Goal: Task Accomplishment & Management: Manage account settings

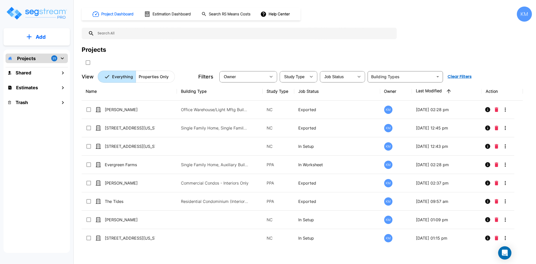
click at [504, 255] on icon "Open Intercom Messenger" at bounding box center [505, 253] width 7 height 7
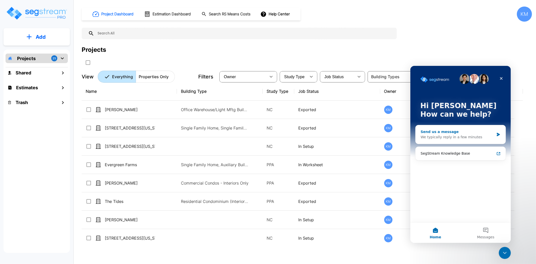
click at [451, 134] on div "Send us a message" at bounding box center [457, 131] width 74 height 5
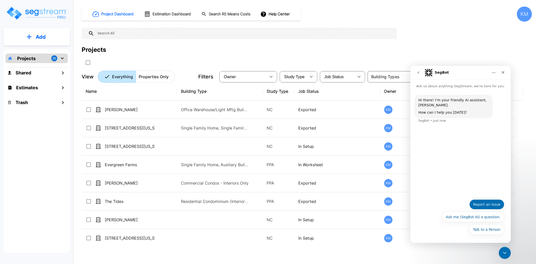
click at [490, 206] on button "Report an Issue" at bounding box center [486, 204] width 35 height 10
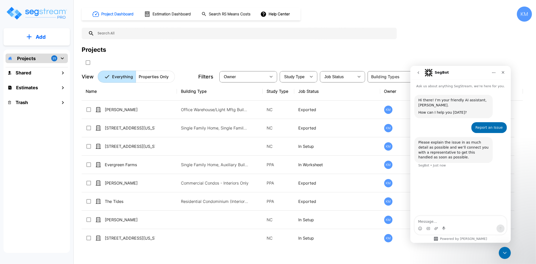
click at [451, 222] on textarea "Message…" at bounding box center [460, 220] width 92 height 9
type textarea "Final report issues with photos populating "no value" and cutting off report"
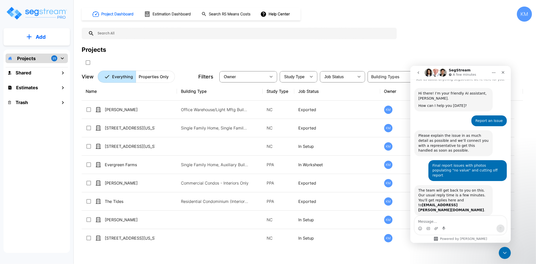
scroll to position [21, 0]
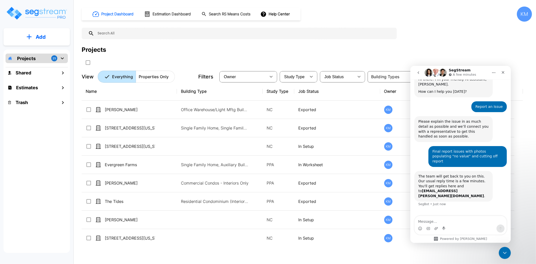
click at [486, 56] on div "Projects" at bounding box center [307, 55] width 450 height 21
drag, startPoint x: 501, startPoint y: 77, endPoint x: 503, endPoint y: 74, distance: 3.9
click at [501, 77] on div "Intercom messenger" at bounding box center [502, 73] width 9 height 10
click at [506, 71] on div "Close" at bounding box center [502, 72] width 9 height 9
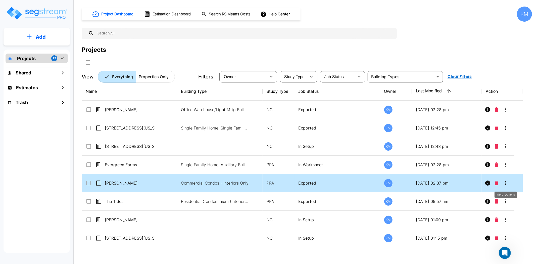
click at [508, 183] on icon "More-Options" at bounding box center [505, 183] width 6 height 6
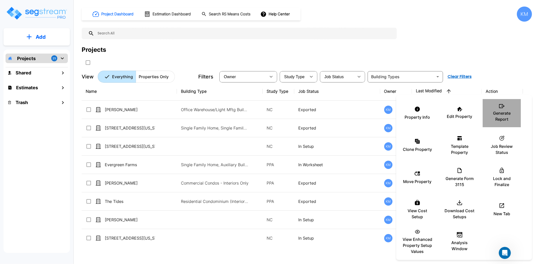
click at [501, 104] on div "Generate Report" at bounding box center [502, 113] width 30 height 25
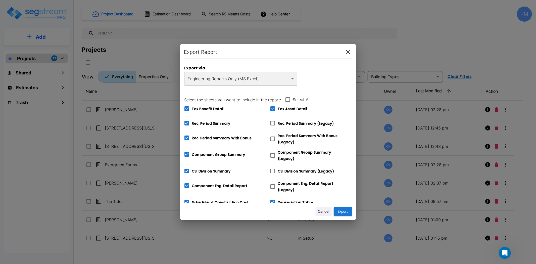
click at [272, 200] on icon at bounding box center [272, 202] width 5 height 5
click at [272, 200] on input "Depreciation Table" at bounding box center [269, 199] width 5 height 4
checkbox input "false"
click at [272, 108] on icon at bounding box center [272, 108] width 5 height 5
click at [272, 108] on input "Tax Asset Detail" at bounding box center [269, 105] width 5 height 4
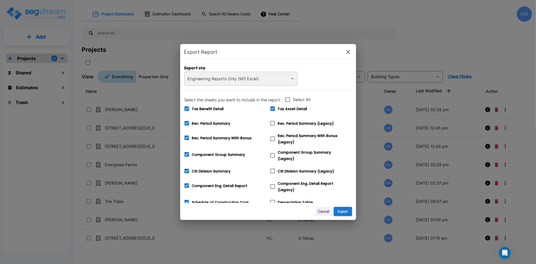
checkbox input "false"
click at [343, 209] on button "Export" at bounding box center [343, 211] width 18 height 9
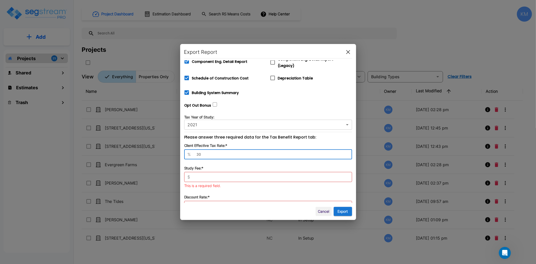
type input "30"
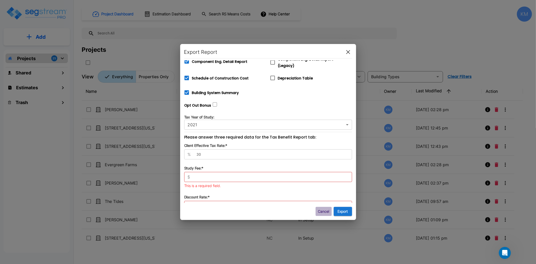
click at [328, 213] on button "Cancel" at bounding box center [324, 211] width 16 height 9
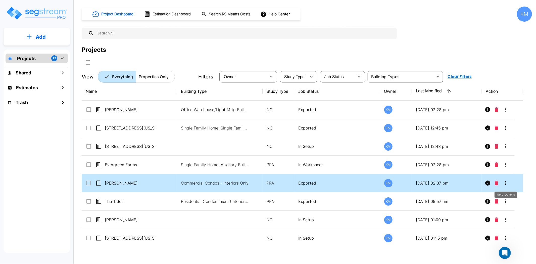
click at [507, 184] on icon "More-Options" at bounding box center [505, 183] width 6 height 6
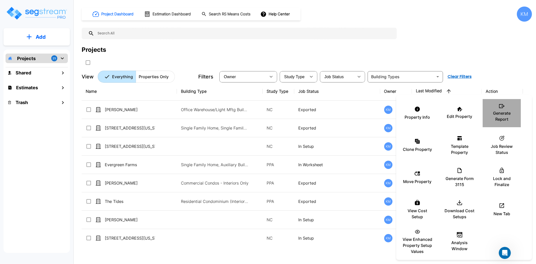
click at [503, 111] on p "Generate Report" at bounding box center [502, 116] width 30 height 12
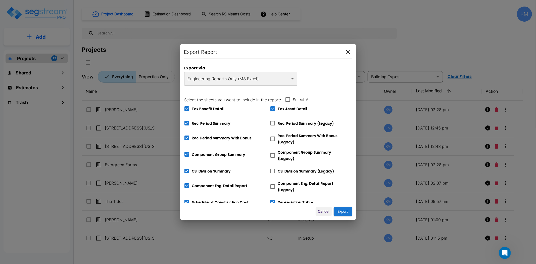
drag, startPoint x: 205, startPoint y: 107, endPoint x: 209, endPoint y: 107, distance: 3.8
click at [205, 107] on span "Tax Benefit Detail" at bounding box center [208, 108] width 32 height 5
click at [186, 107] on input "Tax Benefit Detail" at bounding box center [183, 105] width 5 height 4
checkbox input "false"
click at [274, 107] on icon at bounding box center [272, 108] width 5 height 5
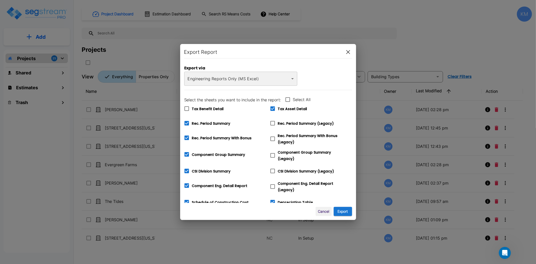
click at [272, 107] on input "Tax Asset Detail" at bounding box center [269, 105] width 5 height 4
checkbox input "false"
click at [290, 200] on span "Depreciation Table" at bounding box center [295, 202] width 35 height 5
click at [272, 200] on input "Depreciation Table" at bounding box center [269, 199] width 5 height 4
checkbox input "false"
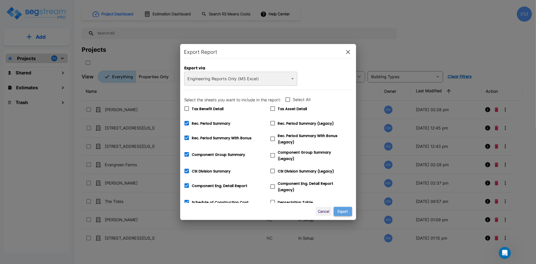
click at [346, 211] on button "Export" at bounding box center [343, 211] width 18 height 9
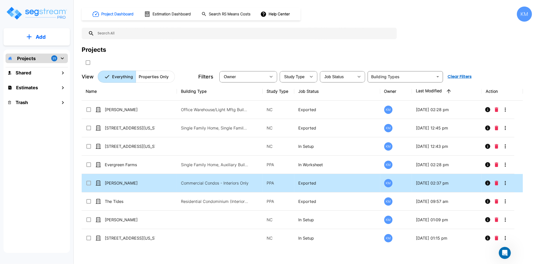
click at [134, 178] on td "[PERSON_NAME]" at bounding box center [129, 183] width 95 height 18
checkbox input "true"
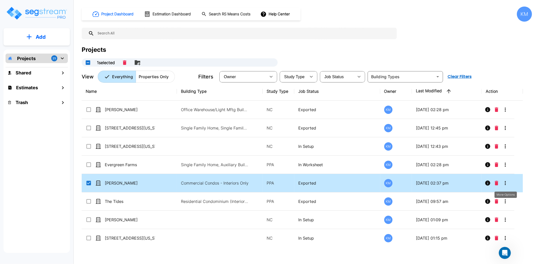
click at [507, 181] on icon "More-Options" at bounding box center [505, 183] width 6 height 6
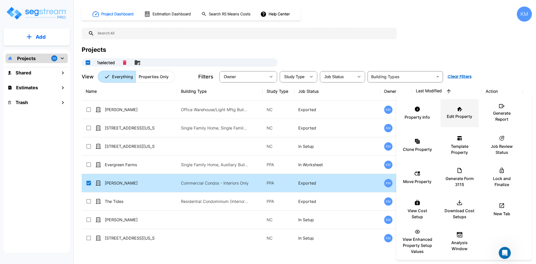
click at [460, 113] on div "Edit Property" at bounding box center [460, 113] width 30 height 25
click at [468, 110] on div "Edit Property" at bounding box center [460, 113] width 30 height 25
click at [466, 112] on div "Edit Property" at bounding box center [460, 113] width 30 height 25
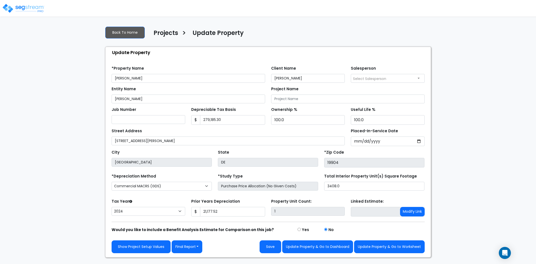
select select "2024"
click at [402, 248] on button "Update Property & Go to Worksheet" at bounding box center [389, 246] width 71 height 13
type input "21177.52"
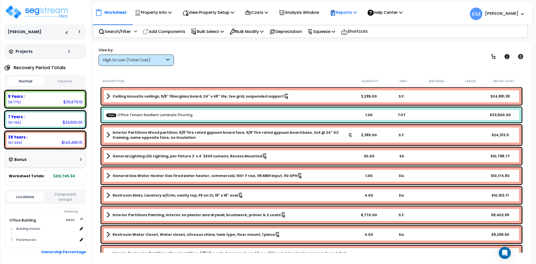
click at [347, 14] on p "Reports" at bounding box center [343, 12] width 27 height 7
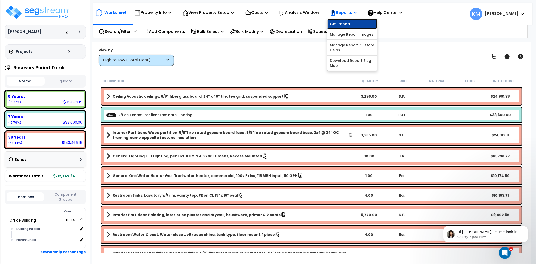
click at [359, 27] on link "Get Report" at bounding box center [352, 24] width 50 height 10
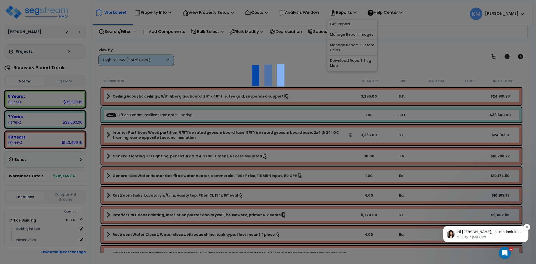
click at [506, 230] on p "Hi [PERSON_NAME], let me look into it. Can you forward the worksheet URL?" at bounding box center [489, 231] width 65 height 5
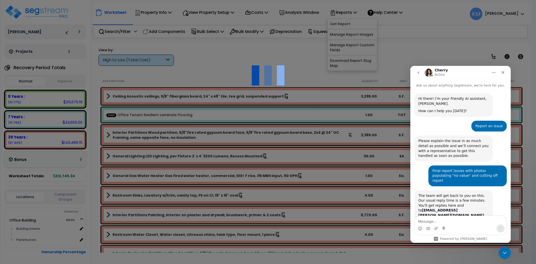
scroll to position [46, 0]
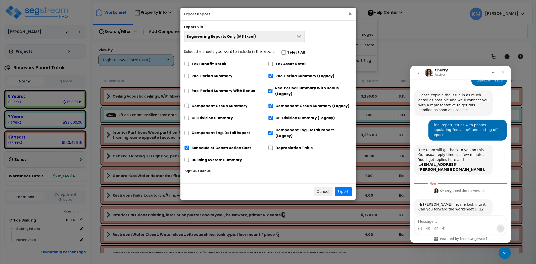
click at [349, 15] on button "×" at bounding box center [350, 13] width 3 height 5
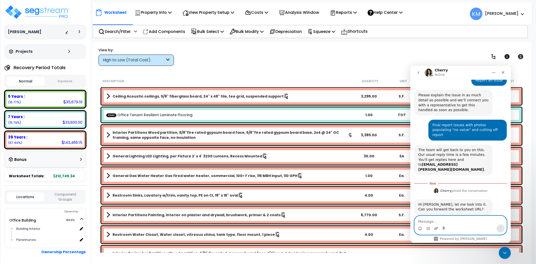
click at [434, 227] on icon "Upload attachment" at bounding box center [436, 228] width 4 height 4
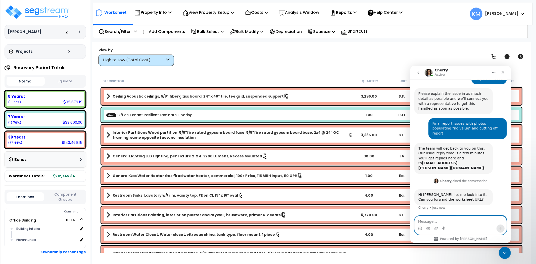
scroll to position [54, 0]
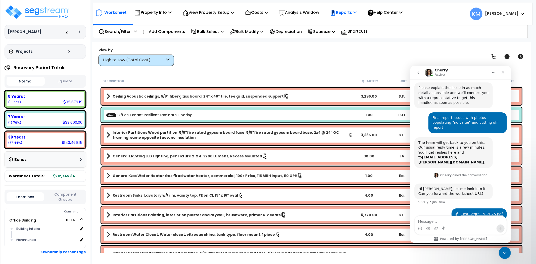
click at [357, 11] on p "Reports" at bounding box center [343, 12] width 27 height 7
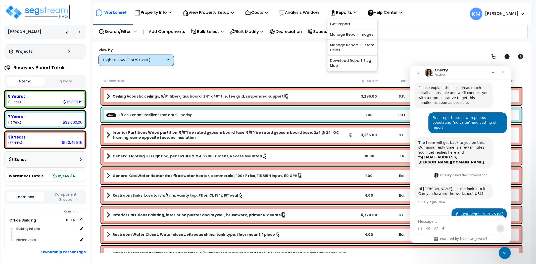
click at [39, 13] on img at bounding box center [37, 12] width 65 height 15
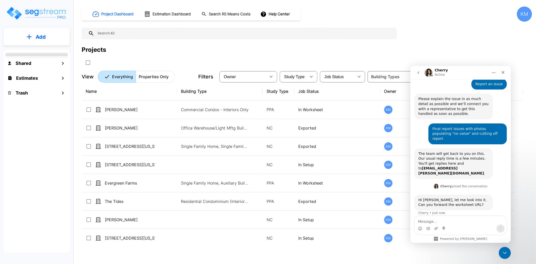
scroll to position [54, 0]
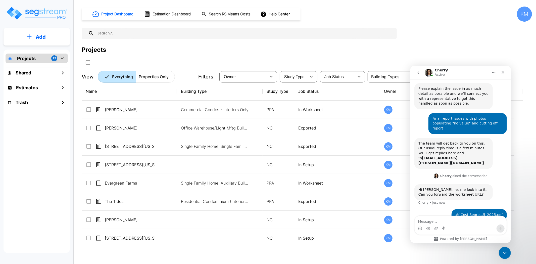
click at [519, 14] on div "KM" at bounding box center [524, 14] width 15 height 15
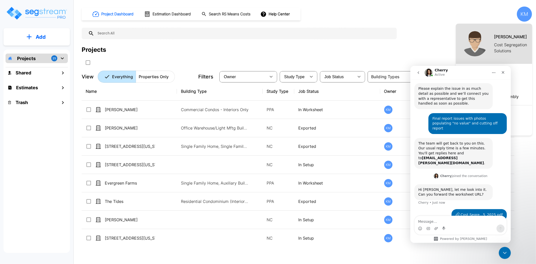
click at [505, 55] on div "[PERSON_NAME] Cost Segregation Solutions" at bounding box center [494, 44] width 76 height 40
click at [502, 72] on icon "Close" at bounding box center [503, 72] width 4 height 4
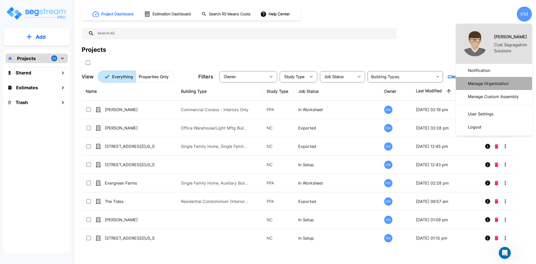
click at [489, 79] on p "Manage Organization" at bounding box center [488, 83] width 45 height 10
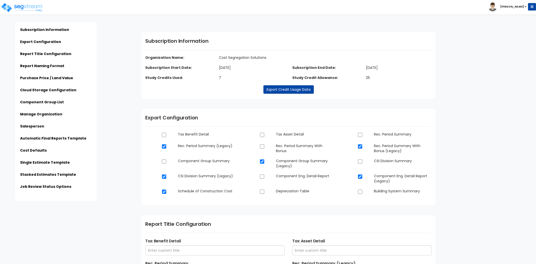
type input "Cost Segregation Solutions"
type input "[STREET_ADDRESS][PERSON_NAME][PERSON_NAME]"
type input "[EMAIL_ADDRESS][DOMAIN_NAME]"
type input "Kevin D. Mitten, CPA"
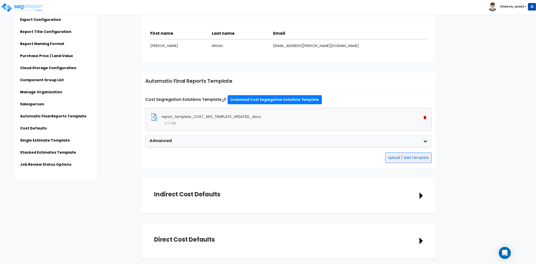
scroll to position [893, 0]
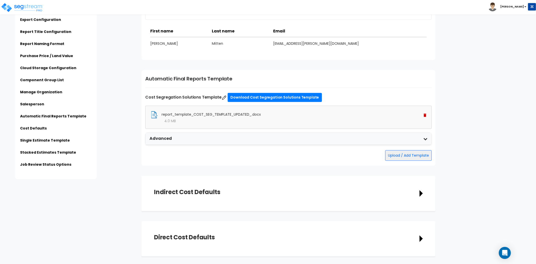
click at [413, 140] on div "Advanced" at bounding box center [289, 139] width 286 height 12
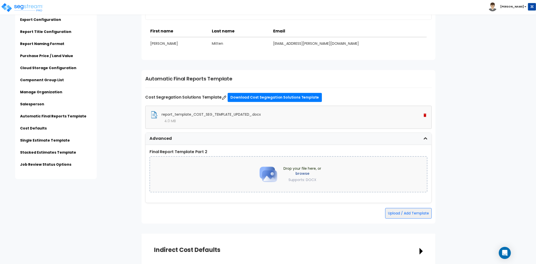
click at [426, 138] on icon at bounding box center [425, 139] width 4 height 4
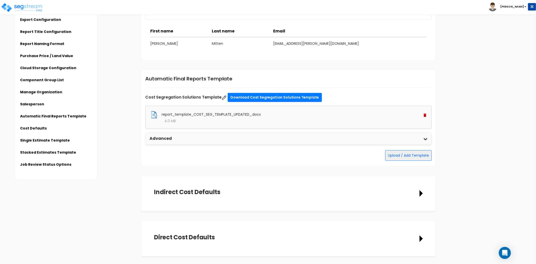
click at [311, 115] on div "report_template_COST_SEG_TEMPLATE_UPDATED_.docx" at bounding box center [289, 115] width 276 height 8
click at [215, 113] on span "report_template_COST_SEG_TEMPLATE_UPDATED_.docx" at bounding box center [211, 114] width 99 height 5
click at [285, 94] on link "Download Cost Segregation Solutions Template" at bounding box center [275, 97] width 94 height 9
click at [504, 248] on div "Open Intercom Messenger" at bounding box center [504, 252] width 13 height 13
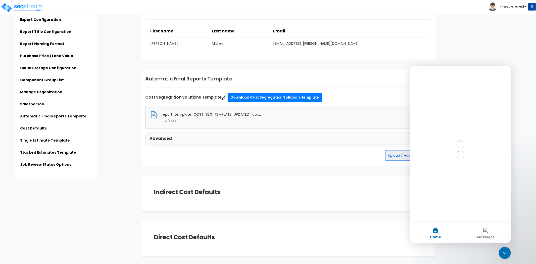
scroll to position [0, 0]
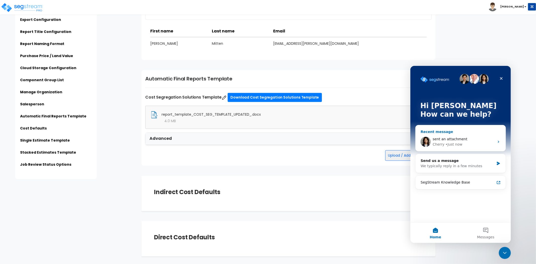
click at [443, 138] on span "sent an attachment" at bounding box center [449, 139] width 35 height 4
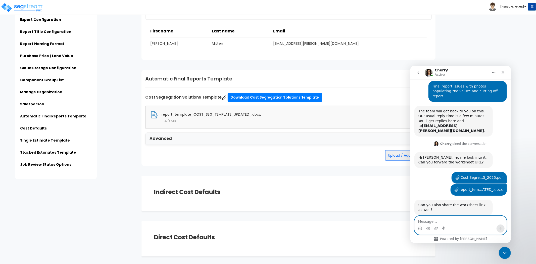
scroll to position [86, 0]
click at [458, 221] on textarea "Message…" at bounding box center [460, 220] width 92 height 9
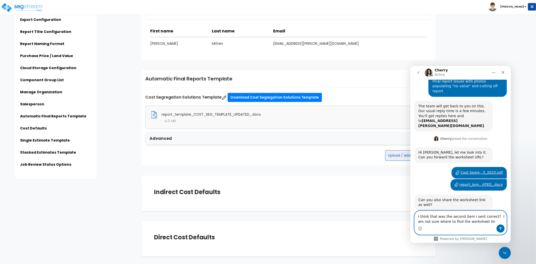
type textarea "I think that was the second item i sent correct? I am not sure where to find th…"
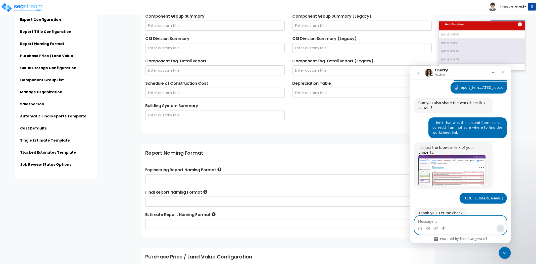
scroll to position [191, 0]
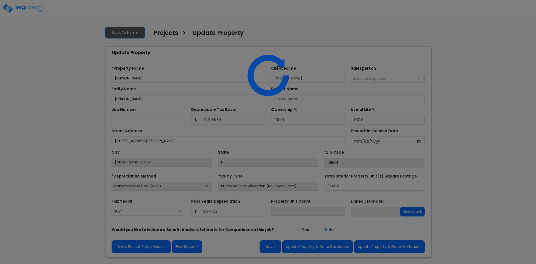
select select "2024"
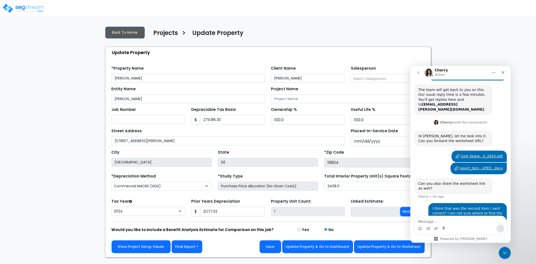
scroll to position [111, 0]
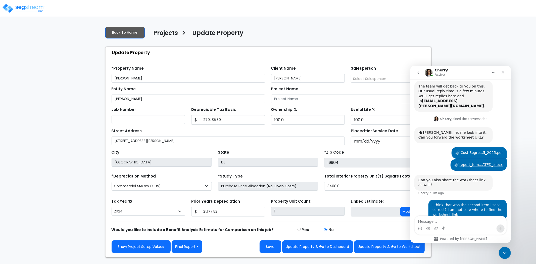
click at [460, 42] on div "We are Building your Property. So please grab a coffee and let us do the heavy …" at bounding box center [268, 139] width 536 height 235
click at [506, 256] on div "Close Intercom Messenger" at bounding box center [504, 252] width 12 height 12
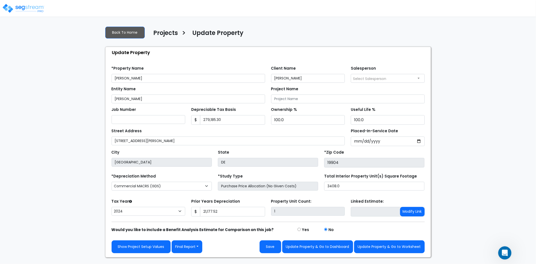
scroll to position [111, 0]
click at [502, 251] on icon "Open Intercom Messenger" at bounding box center [504, 252] width 8 height 8
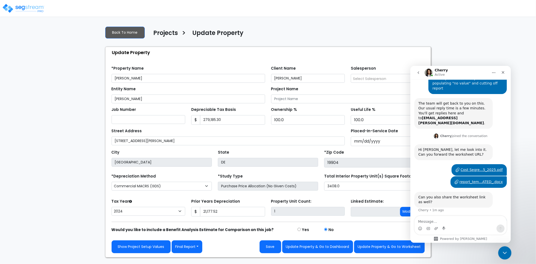
scroll to position [111, 0]
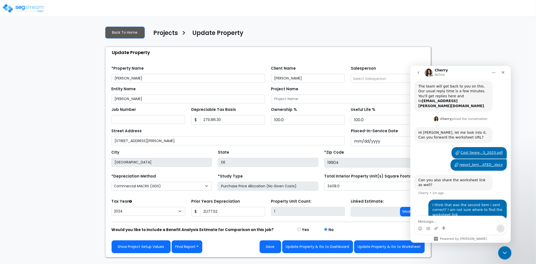
click at [502, 251] on icon "Close Intercom Messenger" at bounding box center [504, 252] width 6 height 6
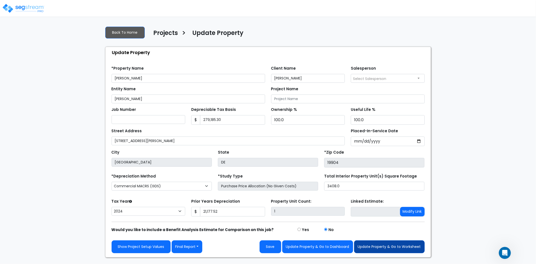
scroll to position [130, 0]
click at [387, 246] on button "Update Property & Go to Worksheet" at bounding box center [389, 246] width 71 height 13
type input "21177.52"
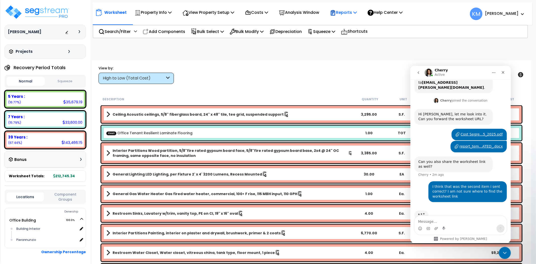
scroll to position [130, 0]
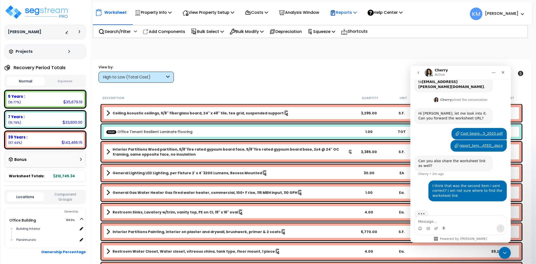
click at [337, 16] on div "Reports" at bounding box center [343, 13] width 27 height 12
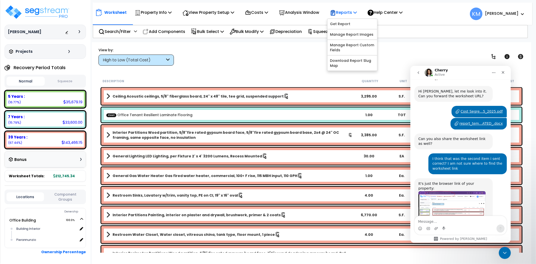
scroll to position [156, 0]
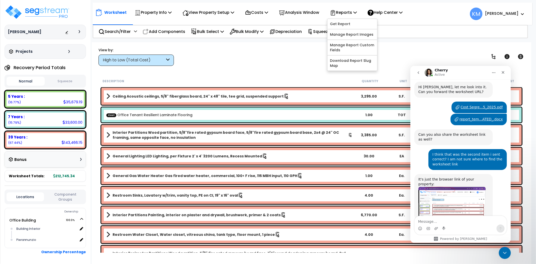
click at [439, 186] on img "Cherry says…" at bounding box center [451, 201] width 67 height 31
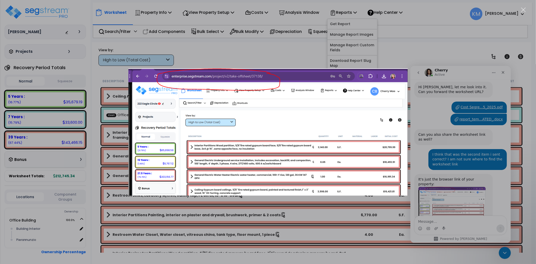
click at [491, 45] on div "Intercom messenger" at bounding box center [268, 132] width 536 height 264
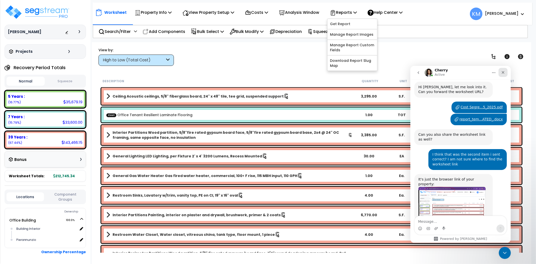
click at [501, 72] on icon "Close" at bounding box center [503, 72] width 4 height 4
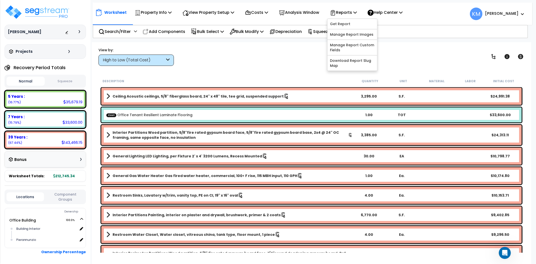
scroll to position [156, 0]
click at [507, 249] on div "Open Intercom Messenger" at bounding box center [504, 252] width 17 height 17
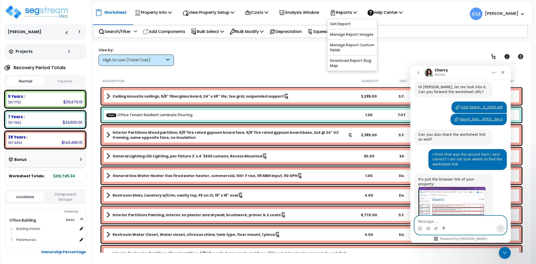
click at [447, 221] on textarea "Message…" at bounding box center [460, 220] width 92 height 9
paste textarea "[URL][DOMAIN_NAME]"
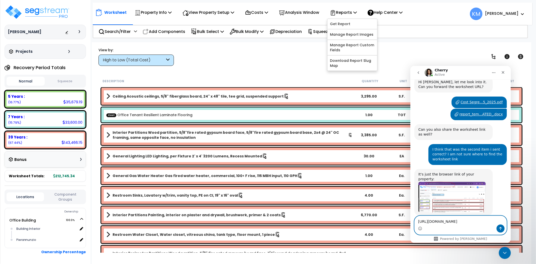
type textarea "[URL][DOMAIN_NAME]"
click at [501, 229] on icon "Send a message…" at bounding box center [500, 228] width 4 height 4
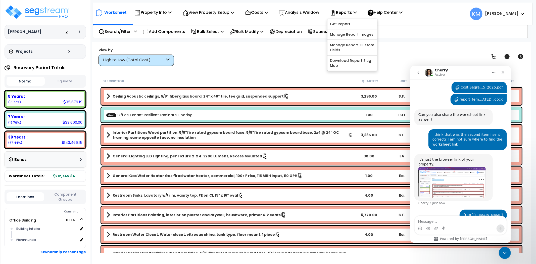
drag, startPoint x: 453, startPoint y: 52, endPoint x: 453, endPoint y: 46, distance: 5.8
click at [453, 46] on div "Worksheet Property Info Property Setup Add Property Unit Template property Clon…" at bounding box center [312, 174] width 440 height 264
click at [504, 72] on icon "Close" at bounding box center [503, 72] width 4 height 4
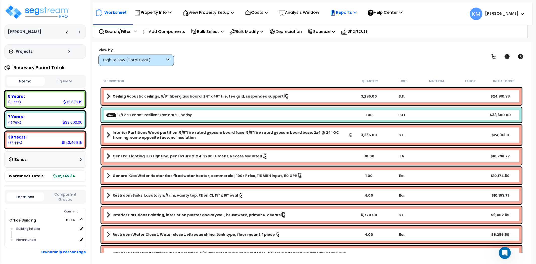
click at [357, 14] on icon at bounding box center [355, 12] width 4 height 4
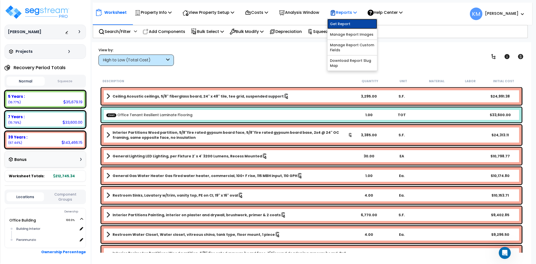
click at [351, 21] on link "Get Report" at bounding box center [352, 24] width 50 height 10
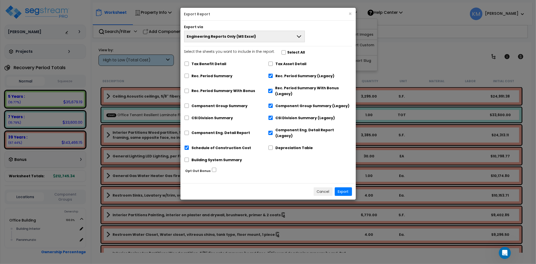
click at [283, 38] on button "Engineering Reports Only (MS Excel)" at bounding box center [244, 37] width 121 height 12
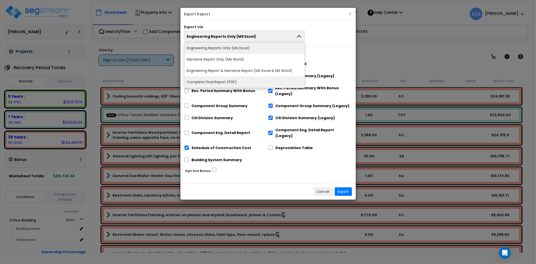
click at [250, 86] on li "Complete Final Report (PDF)" at bounding box center [244, 81] width 120 height 11
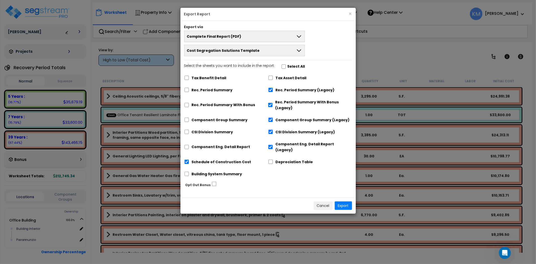
click at [219, 144] on label "Component Eng. Detail Report" at bounding box center [221, 147] width 59 height 6
click at [189, 145] on input "Component Eng. Detail Report" at bounding box center [186, 147] width 5 height 4
checkbox input "true"
checkbox input "false"
click at [215, 134] on label "CSI Division Summary" at bounding box center [212, 132] width 41 height 6
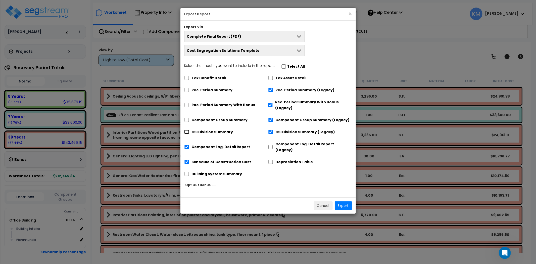
click at [189, 134] on input "CSI Division Summary" at bounding box center [186, 132] width 5 height 4
checkbox input "true"
checkbox input "false"
drag, startPoint x: 214, startPoint y: 119, endPoint x: 214, endPoint y: 110, distance: 9.0
click at [214, 119] on label "Component Group Summary" at bounding box center [220, 120] width 56 height 6
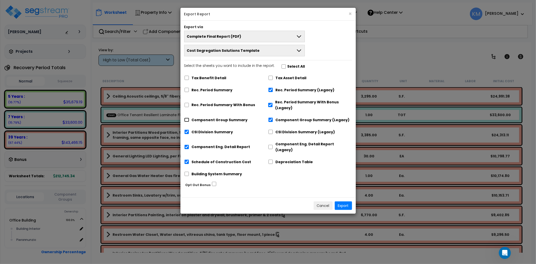
click at [189, 119] on input "Component Group Summary" at bounding box center [186, 120] width 5 height 4
checkbox input "true"
checkbox input "false"
click at [215, 105] on label "Rec. Period Summary With Bonus" at bounding box center [224, 105] width 64 height 6
click at [189, 105] on input "Rec. Period Summary With Bonus" at bounding box center [186, 105] width 5 height 4
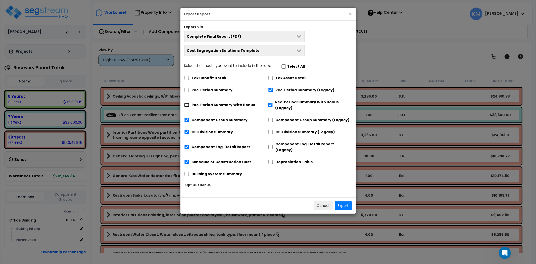
checkbox input "true"
checkbox input "false"
click at [216, 84] on div "Tax Benefit Detail Tax Asset Detail Rec. Period Summary Rec. Period Summary (Le…" at bounding box center [268, 127] width 168 height 108
click at [215, 86] on div "Rec. Period Summary" at bounding box center [226, 90] width 84 height 10
click at [215, 89] on label "Rec. Period Summary" at bounding box center [212, 90] width 41 height 6
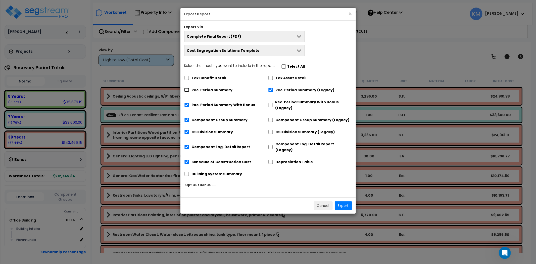
click at [189, 89] on input "Rec. Period Summary" at bounding box center [186, 90] width 5 height 4
checkbox input "true"
checkbox input "false"
click at [224, 171] on label "Building System Summary" at bounding box center [217, 174] width 51 height 6
click at [189, 172] on input "Building System Summary" at bounding box center [186, 174] width 5 height 4
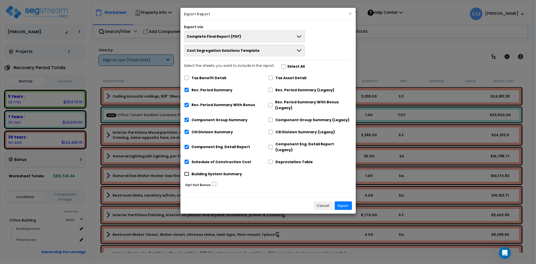
checkbox input "true"
click at [350, 201] on button "Export" at bounding box center [343, 205] width 17 height 9
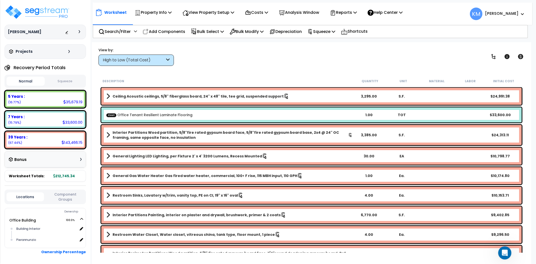
click at [508, 253] on div "Open Intercom Messenger" at bounding box center [504, 252] width 17 height 17
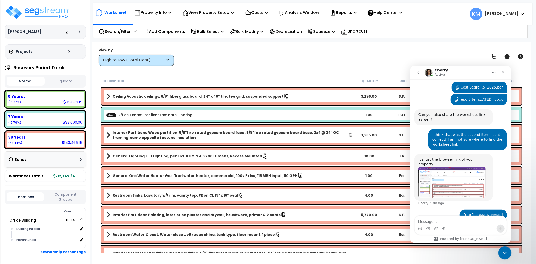
click at [501, 252] on icon "Close Intercom Messenger" at bounding box center [504, 252] width 6 height 6
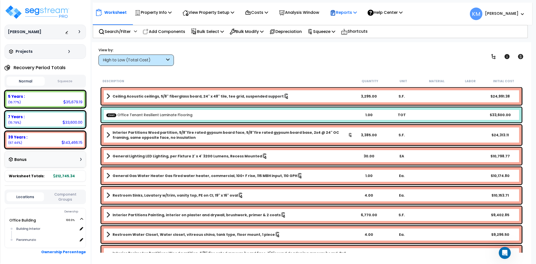
click at [335, 13] on icon at bounding box center [333, 12] width 4 height 5
click at [357, 13] on icon at bounding box center [355, 12] width 4 height 4
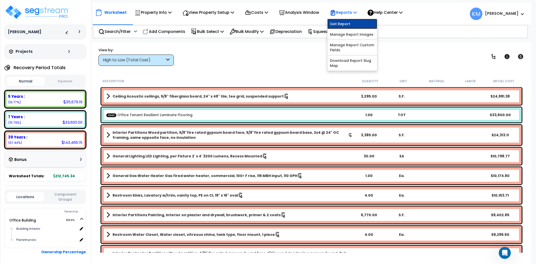
click at [356, 24] on link "Get Report" at bounding box center [352, 24] width 50 height 10
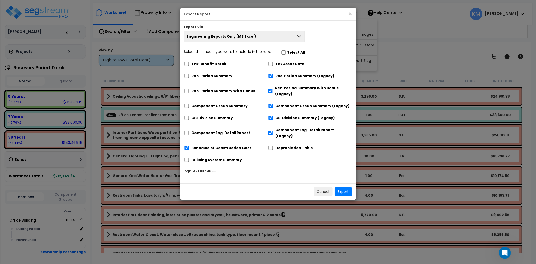
click at [219, 145] on label "Schedule of Construction Cost" at bounding box center [222, 148] width 60 height 6
click at [189, 146] on input "Schedule of Construction Cost" at bounding box center [186, 148] width 5 height 4
checkbox input "false"
click at [234, 155] on div "Building System Summary" at bounding box center [226, 160] width 84 height 10
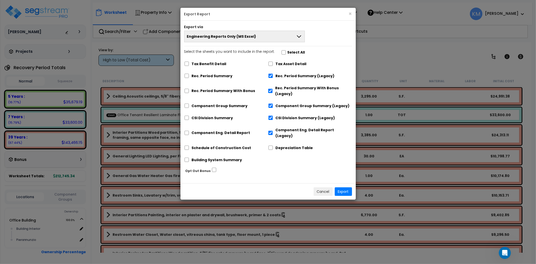
click at [234, 157] on label "Building System Summary" at bounding box center [217, 160] width 51 height 6
click at [189, 158] on input "Building System Summary" at bounding box center [186, 160] width 5 height 4
checkbox input "true"
click at [225, 76] on label "Rec. Period Summary" at bounding box center [212, 76] width 41 height 6
click at [189, 76] on input "Rec. Period Summary" at bounding box center [186, 76] width 5 height 4
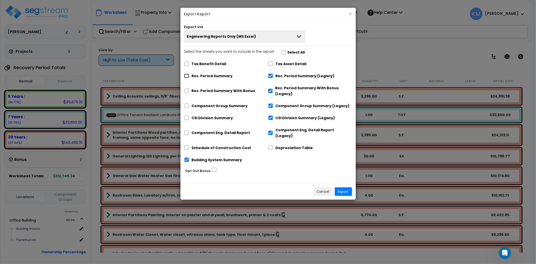
checkbox input "true"
checkbox input "false"
click at [215, 93] on label "Rec. Period Summary With Bonus" at bounding box center [224, 91] width 64 height 6
click at [189, 93] on input "Rec. Period Summary With Bonus" at bounding box center [186, 91] width 5 height 4
checkbox input "true"
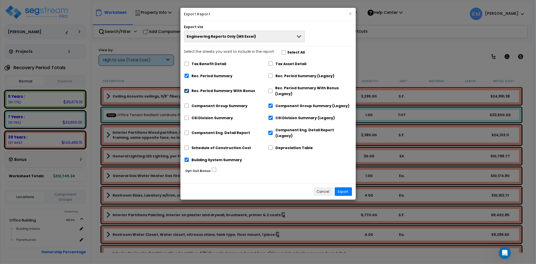
checkbox input "false"
click at [215, 104] on label "Component Group Summary" at bounding box center [220, 106] width 56 height 6
click at [189, 104] on input "Component Group Summary" at bounding box center [186, 106] width 5 height 4
checkbox input "true"
checkbox input "false"
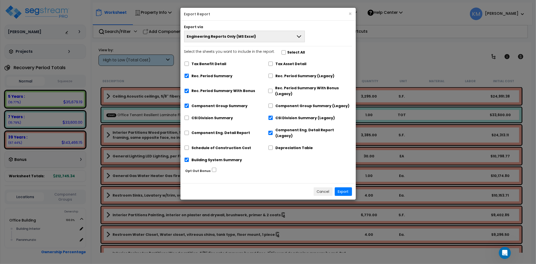
drag, startPoint x: 214, startPoint y: 116, endPoint x: 214, endPoint y: 120, distance: 3.5
click at [214, 116] on label "CSI Division Summary" at bounding box center [212, 118] width 41 height 6
click at [189, 116] on input "CSI Division Summary" at bounding box center [186, 118] width 5 height 4
checkbox input "true"
checkbox input "false"
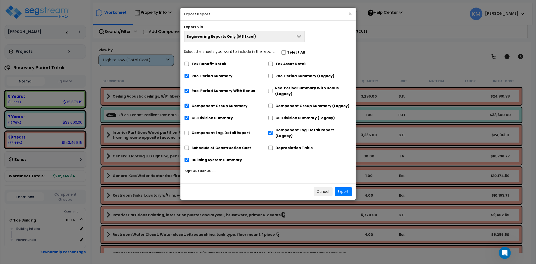
click at [215, 130] on label "Component Eng. Detail Report" at bounding box center [221, 133] width 59 height 6
click at [189, 131] on input "Component Eng. Detail Report" at bounding box center [186, 133] width 5 height 4
checkbox input "true"
checkbox input "false"
click at [343, 187] on button "Export" at bounding box center [343, 191] width 17 height 9
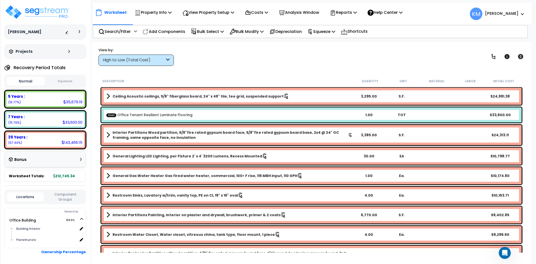
scroll to position [195, 0]
click at [501, 249] on div "Open Intercom Messenger" at bounding box center [504, 252] width 17 height 17
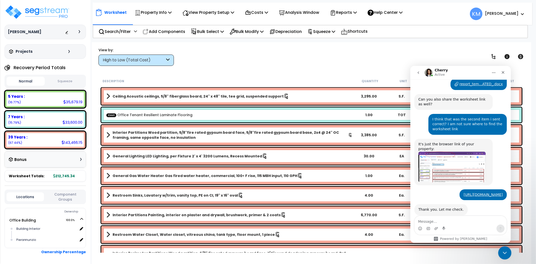
scroll to position [191, 0]
click at [355, 13] on p "Reports" at bounding box center [343, 12] width 27 height 7
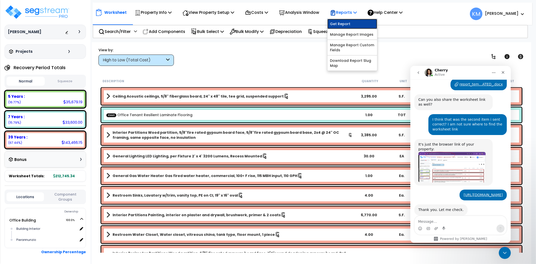
click at [351, 22] on link "Get Report" at bounding box center [352, 24] width 50 height 10
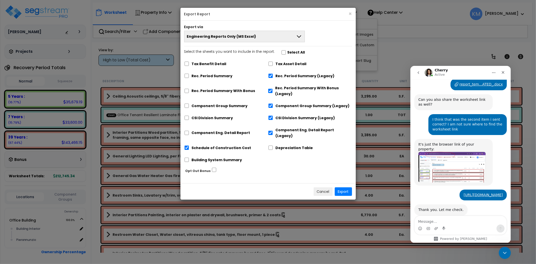
click at [204, 75] on label "Rec. Period Summary" at bounding box center [212, 76] width 41 height 6
click at [189, 75] on input "Rec. Period Summary" at bounding box center [186, 76] width 5 height 4
checkbox input "true"
checkbox input "false"
click at [199, 87] on div "Rec. Period Summary With Bonus" at bounding box center [226, 90] width 84 height 15
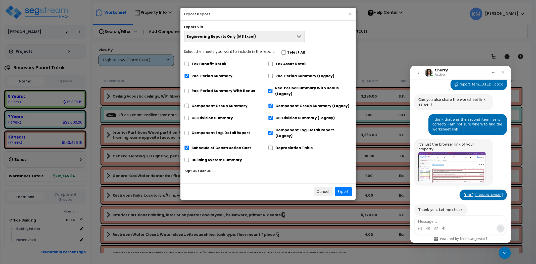
click at [199, 89] on label "Rec. Period Summary With Bonus" at bounding box center [224, 91] width 64 height 6
click at [189, 89] on input "Rec. Period Summary With Bonus" at bounding box center [186, 91] width 5 height 4
checkbox input "true"
checkbox input "false"
click at [202, 107] on label "Component Group Summary" at bounding box center [220, 106] width 56 height 6
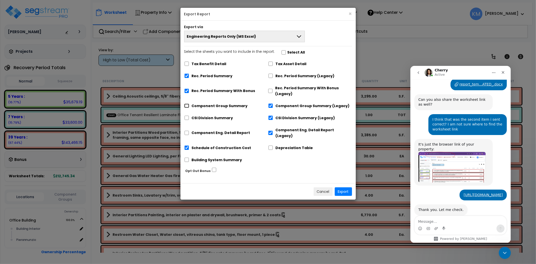
click at [189, 107] on input "Component Group Summary" at bounding box center [186, 106] width 5 height 4
checkbox input "true"
checkbox input "false"
click at [202, 117] on label "CSI Division Summary" at bounding box center [212, 118] width 41 height 6
click at [189, 117] on input "CSI Division Summary" at bounding box center [186, 118] width 5 height 4
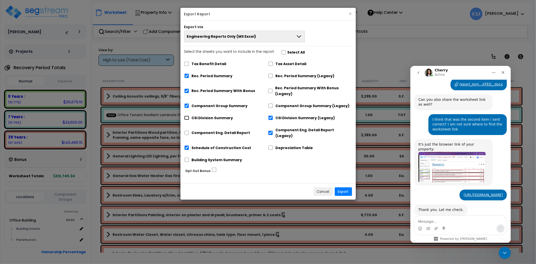
checkbox input "true"
checkbox input "false"
click at [203, 130] on label "Component Eng. Detail Report" at bounding box center [221, 133] width 59 height 6
click at [189, 131] on input "Component Eng. Detail Report" at bounding box center [186, 133] width 5 height 4
checkbox input "true"
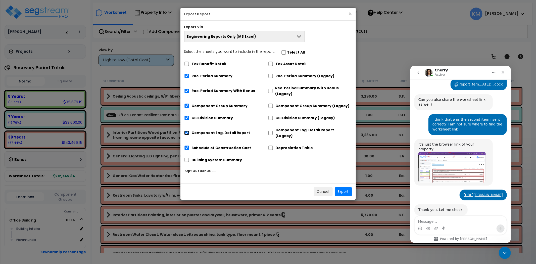
checkbox input "false"
click at [203, 145] on label "Schedule of Construction Cost" at bounding box center [222, 148] width 60 height 6
click at [189, 146] on input "Schedule of Construction Cost" at bounding box center [186, 148] width 5 height 4
checkbox input "false"
click at [219, 157] on label "Building System Summary" at bounding box center [217, 160] width 51 height 6
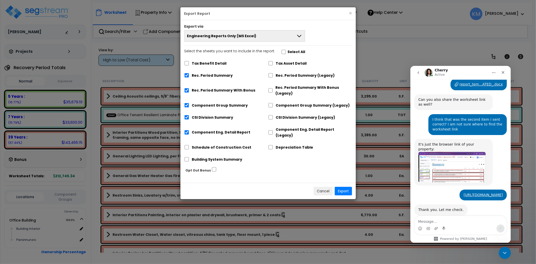
click at [232, 157] on label "Building System Summary" at bounding box center [217, 160] width 51 height 6
click at [189, 157] on input "Building System Summary" at bounding box center [186, 159] width 5 height 4
checkbox input "true"
click at [268, 39] on button "Engineering Reports Only (MS Excel)" at bounding box center [244, 36] width 121 height 12
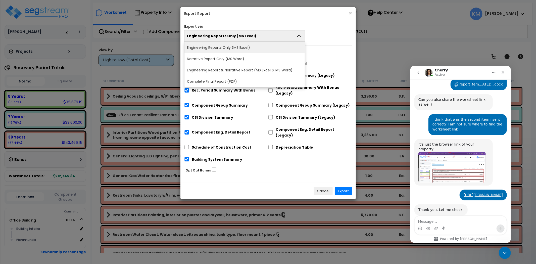
click at [241, 80] on li "Complete Final Report (PDF)" at bounding box center [244, 81] width 120 height 11
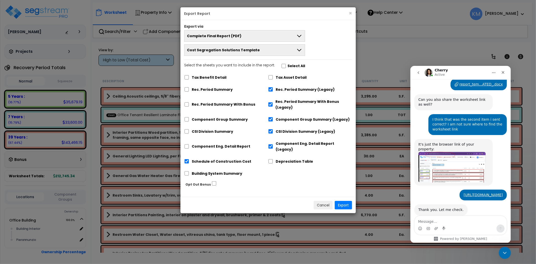
drag, startPoint x: 212, startPoint y: 87, endPoint x: 211, endPoint y: 91, distance: 4.2
click at [212, 87] on label "Rec. Period Summary" at bounding box center [212, 90] width 41 height 6
click at [189, 87] on input "Rec. Period Summary" at bounding box center [186, 89] width 5 height 4
checkbox input "true"
checkbox input "false"
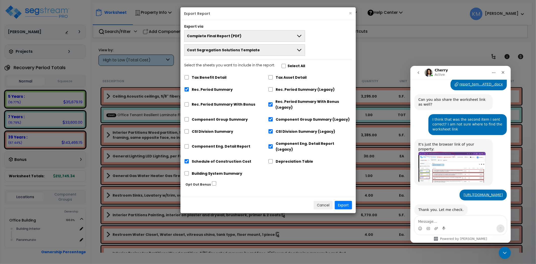
click at [206, 101] on div "Rec. Period Summary With Bonus" at bounding box center [226, 103] width 84 height 15
click at [206, 105] on label "Rec. Period Summary With Bonus" at bounding box center [224, 105] width 64 height 6
click at [189, 105] on input "Rec. Period Summary With Bonus" at bounding box center [186, 104] width 5 height 4
checkbox input "true"
checkbox input "false"
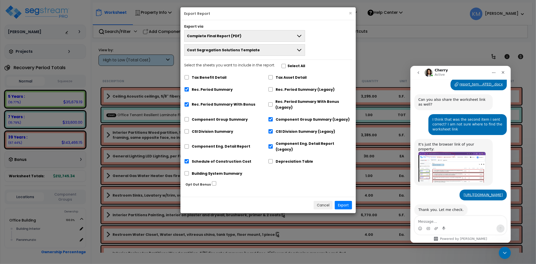
click at [205, 121] on label "Component Group Summary" at bounding box center [220, 120] width 56 height 6
click at [189, 121] on input "Component Group Summary" at bounding box center [186, 119] width 5 height 4
checkbox input "true"
checkbox input "false"
click at [203, 132] on label "CSI Division Summary" at bounding box center [212, 132] width 41 height 6
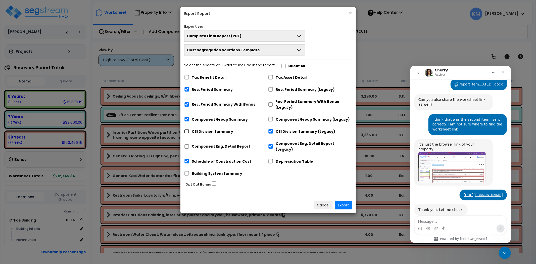
click at [189, 132] on input "CSI Division Summary" at bounding box center [186, 131] width 5 height 4
checkbox input "true"
checkbox input "false"
click at [203, 145] on label "Component Eng. Detail Report" at bounding box center [221, 146] width 59 height 6
click at [189, 145] on input "Component Eng. Detail Report" at bounding box center [186, 146] width 5 height 4
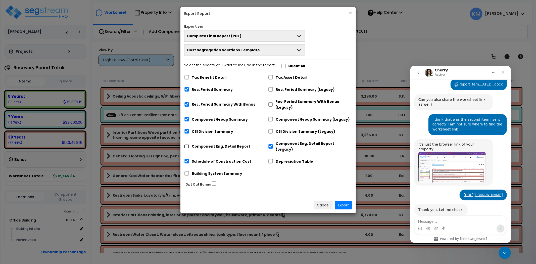
checkbox input "true"
checkbox input "false"
click at [239, 171] on label "Building System Summary" at bounding box center [217, 174] width 51 height 6
click at [189, 171] on input "Building System Summary" at bounding box center [186, 173] width 5 height 4
checkbox input "true"
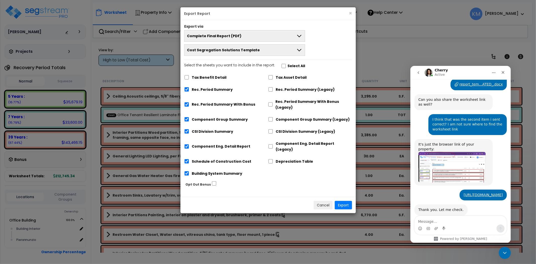
click at [232, 159] on label "Schedule of Construction Cost" at bounding box center [222, 162] width 60 height 6
click at [189, 159] on input "Schedule of Construction Cost" at bounding box center [186, 161] width 5 height 4
checkbox input "false"
click at [342, 201] on button "Export" at bounding box center [343, 205] width 17 height 9
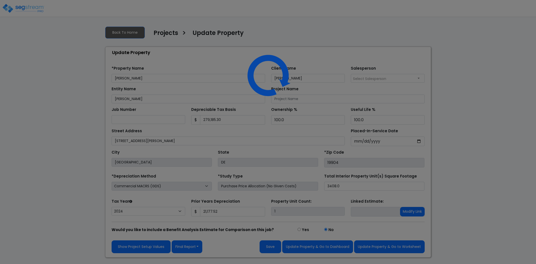
select select "2024"
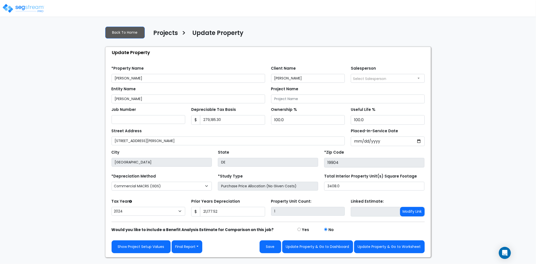
drag, startPoint x: 157, startPoint y: 77, endPoint x: 85, endPoint y: 76, distance: 72.1
click at [85, 76] on div "We are Building your Property. So please grab a coffee and let us do the heavy …" at bounding box center [268, 139] width 536 height 235
type input "[STREET_ADDRESS][PERSON_NAME]"
click at [377, 248] on button "Update Property & Go to Worksheet" at bounding box center [389, 246] width 71 height 13
type input "21177.52"
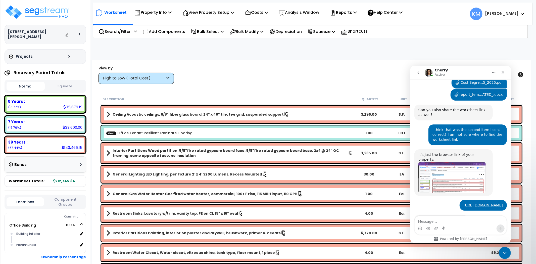
scroll to position [191, 0]
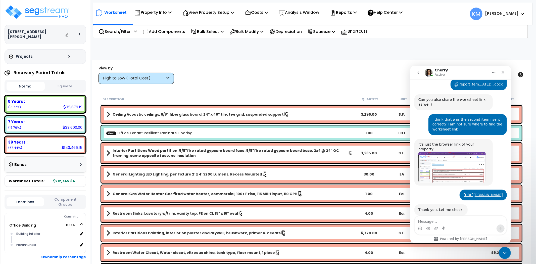
click at [347, 6] on div "Worksheet Property Info Property Setup Add Property Unit Template property Clon…" at bounding box center [313, 12] width 440 height 18
click at [350, 12] on p "Reports" at bounding box center [343, 12] width 27 height 7
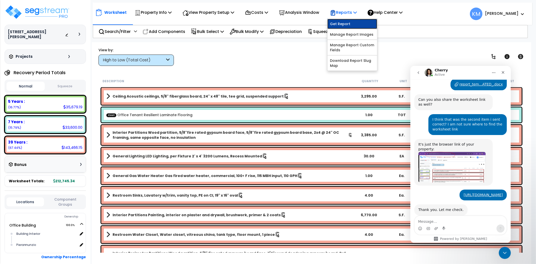
click at [366, 25] on link "Get Report" at bounding box center [352, 24] width 50 height 10
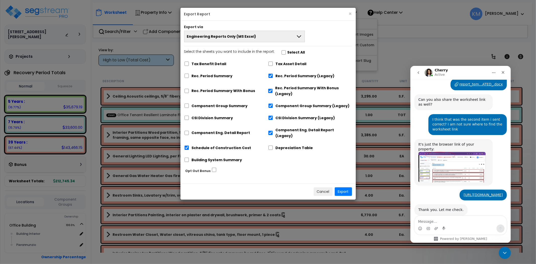
click at [202, 75] on label "Rec. Period Summary" at bounding box center [212, 76] width 41 height 6
click at [189, 75] on input "Rec. Period Summary" at bounding box center [186, 76] width 5 height 4
checkbox input "true"
checkbox input "false"
click at [198, 89] on div "Rec. Period Summary With Bonus" at bounding box center [226, 90] width 84 height 15
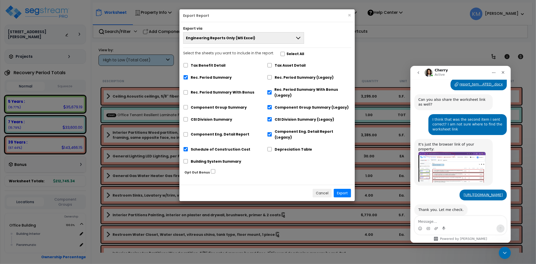
click at [198, 93] on label "Rec. Period Summary With Bonus" at bounding box center [223, 92] width 64 height 6
click at [188, 93] on input "Rec. Period Summary With Bonus" at bounding box center [185, 92] width 5 height 4
checkbox input "true"
checkbox input "false"
click at [198, 107] on label "Component Group Summary" at bounding box center [219, 108] width 56 height 6
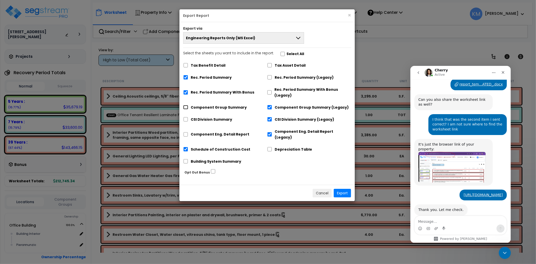
click at [188, 107] on input "Component Group Summary" at bounding box center [185, 107] width 5 height 4
checkbox input "true"
checkbox input "false"
click at [199, 121] on label "CSI Division Summary" at bounding box center [211, 120] width 41 height 6
click at [188, 121] on input "CSI Division Summary" at bounding box center [185, 119] width 5 height 4
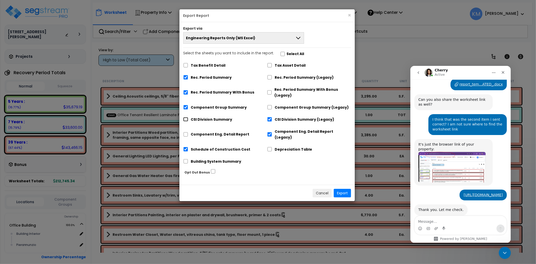
checkbox input "true"
checkbox input "false"
click at [201, 131] on label "Component Eng. Detail Report" at bounding box center [220, 134] width 59 height 6
click at [188, 132] on input "Component Eng. Detail Report" at bounding box center [185, 134] width 5 height 4
checkbox input "true"
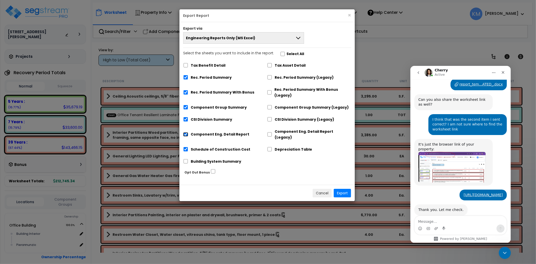
checkbox input "false"
click at [226, 147] on label "Schedule of Construction Cost" at bounding box center [221, 150] width 60 height 6
click at [188, 147] on input "Schedule of Construction Cost" at bounding box center [185, 149] width 5 height 4
checkbox input "false"
click at [226, 159] on label "Building System Summary" at bounding box center [216, 162] width 51 height 6
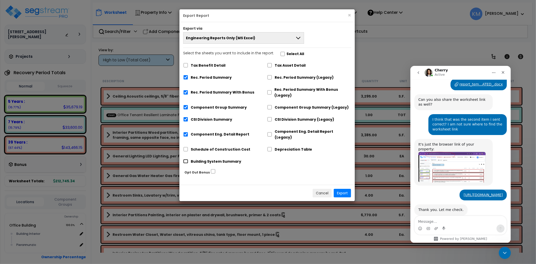
click at [188, 159] on input "Building System Summary" at bounding box center [185, 161] width 5 height 4
checkbox input "true"
click at [347, 189] on button "Export" at bounding box center [342, 193] width 17 height 9
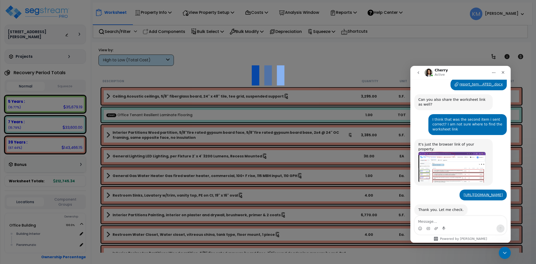
click at [371, 70] on div at bounding box center [268, 132] width 536 height 264
click at [501, 254] on icon "Close Intercom Messenger" at bounding box center [504, 252] width 6 height 6
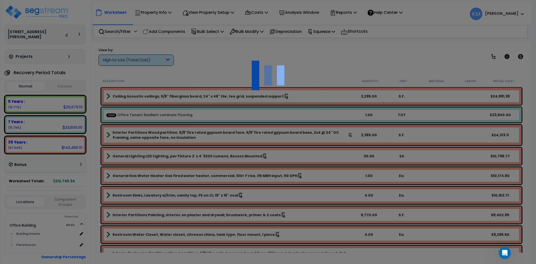
scroll to position [191, 0]
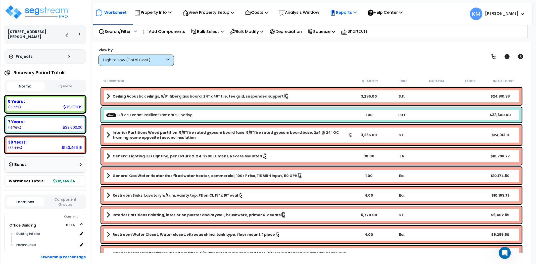
click at [357, 13] on p "Reports" at bounding box center [343, 12] width 27 height 7
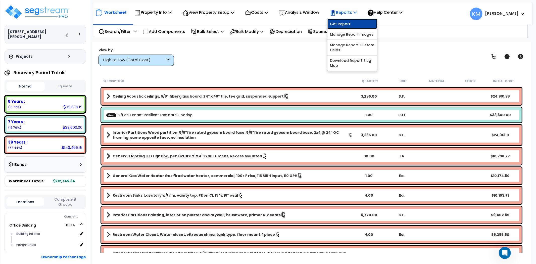
click at [356, 27] on link "Get Report" at bounding box center [352, 24] width 50 height 10
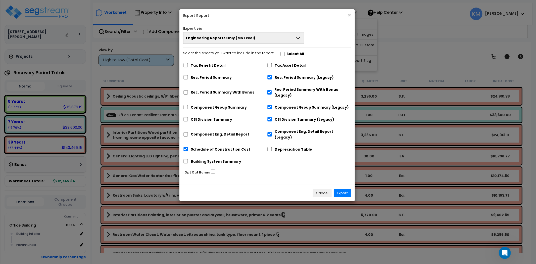
click at [202, 79] on label "Rec. Period Summary" at bounding box center [211, 78] width 41 height 6
click at [188, 79] on input "Rec. Period Summary" at bounding box center [185, 77] width 5 height 4
checkbox input "true"
checkbox input "false"
click at [202, 93] on label "Rec. Period Summary With Bonus" at bounding box center [223, 92] width 64 height 6
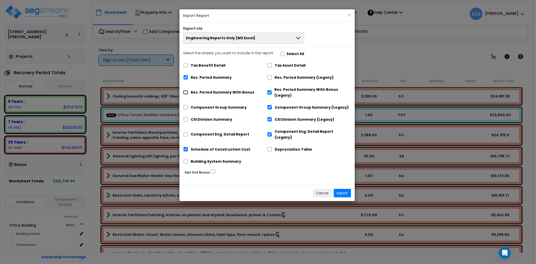
click at [188, 93] on input "Rec. Period Summary With Bonus" at bounding box center [185, 92] width 5 height 4
checkbox input "true"
checkbox input "false"
click at [203, 108] on label "Component Group Summary" at bounding box center [219, 108] width 56 height 6
click at [188, 108] on input "Component Group Summary" at bounding box center [185, 107] width 5 height 4
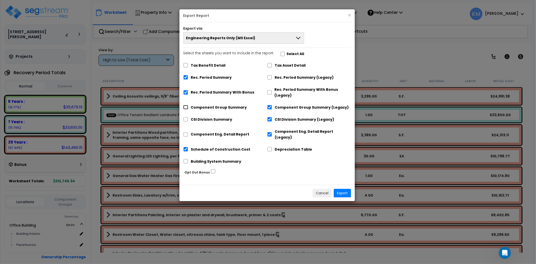
checkbox input "true"
checkbox input "false"
click at [204, 118] on label "CSI Division Summary" at bounding box center [211, 120] width 41 height 6
click at [188, 118] on input "CSI Division Summary" at bounding box center [185, 119] width 5 height 4
checkbox input "true"
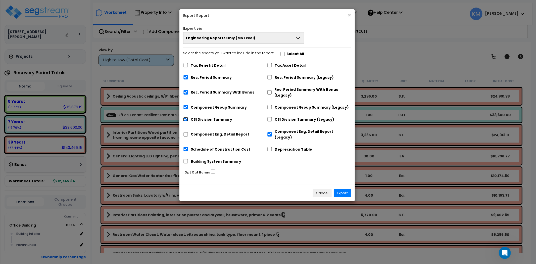
checkbox input "false"
click at [205, 131] on label "Component Eng. Detail Report" at bounding box center [220, 134] width 59 height 6
click at [188, 132] on input "Component Eng. Detail Report" at bounding box center [185, 134] width 5 height 4
checkbox input "true"
checkbox input "false"
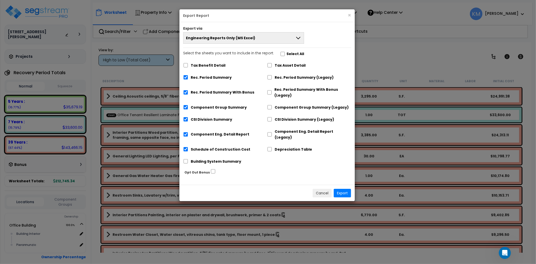
click at [231, 159] on label "Building System Summary" at bounding box center [216, 162] width 51 height 6
click at [188, 159] on input "Building System Summary" at bounding box center [185, 161] width 5 height 4
checkbox input "true"
click at [248, 36] on span "Engineering Reports Only (MS Excel)" at bounding box center [220, 37] width 69 height 5
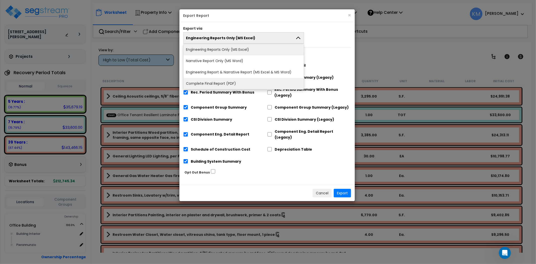
click at [225, 83] on li "Complete Final Report (PDF)" at bounding box center [243, 83] width 120 height 11
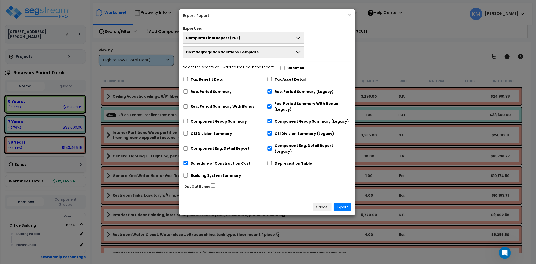
drag, startPoint x: 221, startPoint y: 89, endPoint x: 219, endPoint y: 96, distance: 7.1
click at [221, 90] on label "Rec. Period Summary" at bounding box center [211, 92] width 41 height 6
click at [217, 92] on label "Rec. Period Summary" at bounding box center [210, 92] width 41 height 6
click at [188, 92] on input "Rec. Period Summary" at bounding box center [185, 91] width 5 height 4
checkbox input "true"
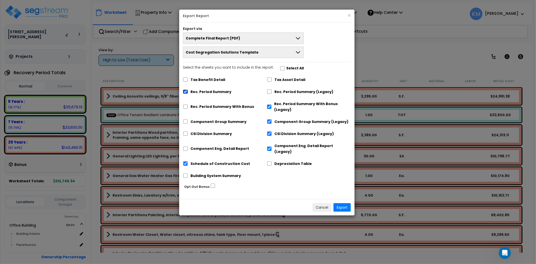
checkbox input "false"
click at [215, 109] on label "Rec. Period Summary With Bonus" at bounding box center [222, 107] width 64 height 6
click at [188, 109] on input "Rec. Period Summary With Bonus" at bounding box center [185, 107] width 5 height 4
checkbox input "true"
checkbox input "false"
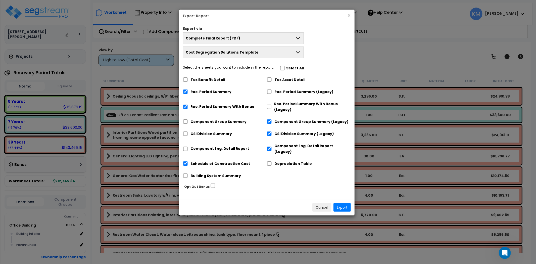
click at [212, 123] on label "Component Group Summary" at bounding box center [218, 122] width 56 height 6
click at [188, 123] on input "Component Group Summary" at bounding box center [185, 121] width 5 height 4
checkbox input "true"
checkbox input "false"
click at [212, 135] on label "CSI Division Summary" at bounding box center [210, 134] width 41 height 6
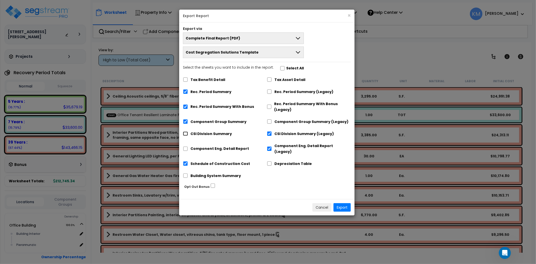
click at [188, 135] on input "CSI Division Summary" at bounding box center [185, 133] width 5 height 4
checkbox input "true"
checkbox input "false"
click at [211, 146] on label "Component Eng. Detail Report" at bounding box center [219, 149] width 59 height 6
click at [188, 147] on input "Component Eng. Detail Report" at bounding box center [185, 149] width 5 height 4
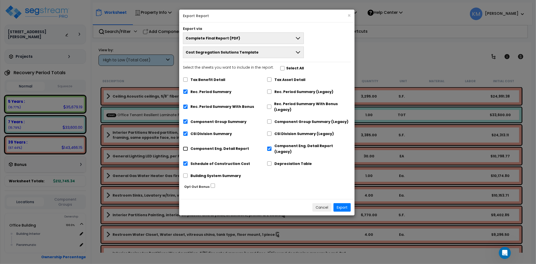
checkbox input "true"
checkbox input "false"
click at [211, 161] on label "Schedule of Construction Cost" at bounding box center [220, 164] width 60 height 6
click at [188, 161] on input "Schedule of Construction Cost" at bounding box center [185, 163] width 5 height 4
checkbox input "false"
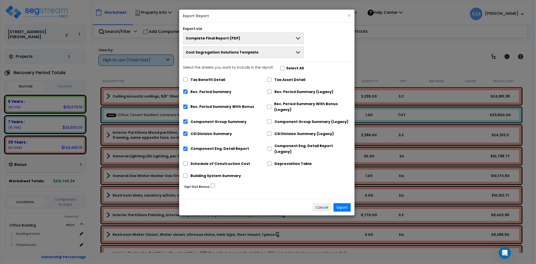
click at [206, 173] on label "Building System Summary" at bounding box center [215, 176] width 51 height 6
click at [188, 173] on input "Building System Summary" at bounding box center [185, 175] width 5 height 4
checkbox input "true"
click at [342, 203] on button "Export" at bounding box center [341, 207] width 17 height 9
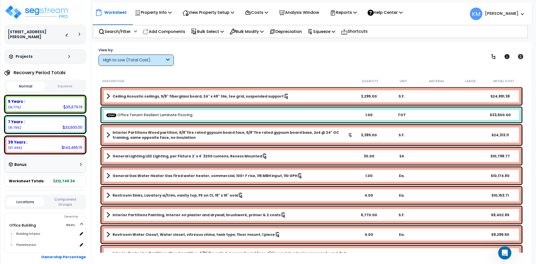
click at [501, 251] on icon "Open Intercom Messenger" at bounding box center [504, 252] width 8 height 8
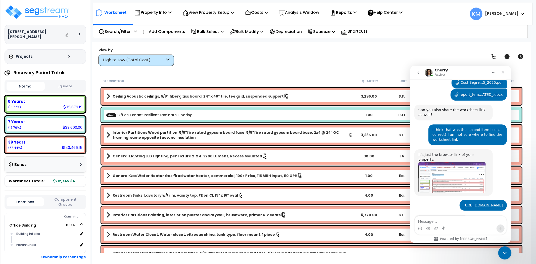
scroll to position [191, 0]
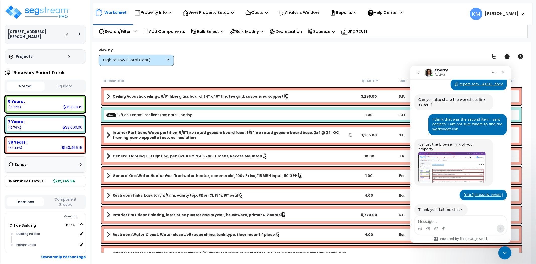
click at [501, 251] on icon "Close Intercom Messenger" at bounding box center [504, 252] width 6 height 6
